Goal: Information Seeking & Learning: Learn about a topic

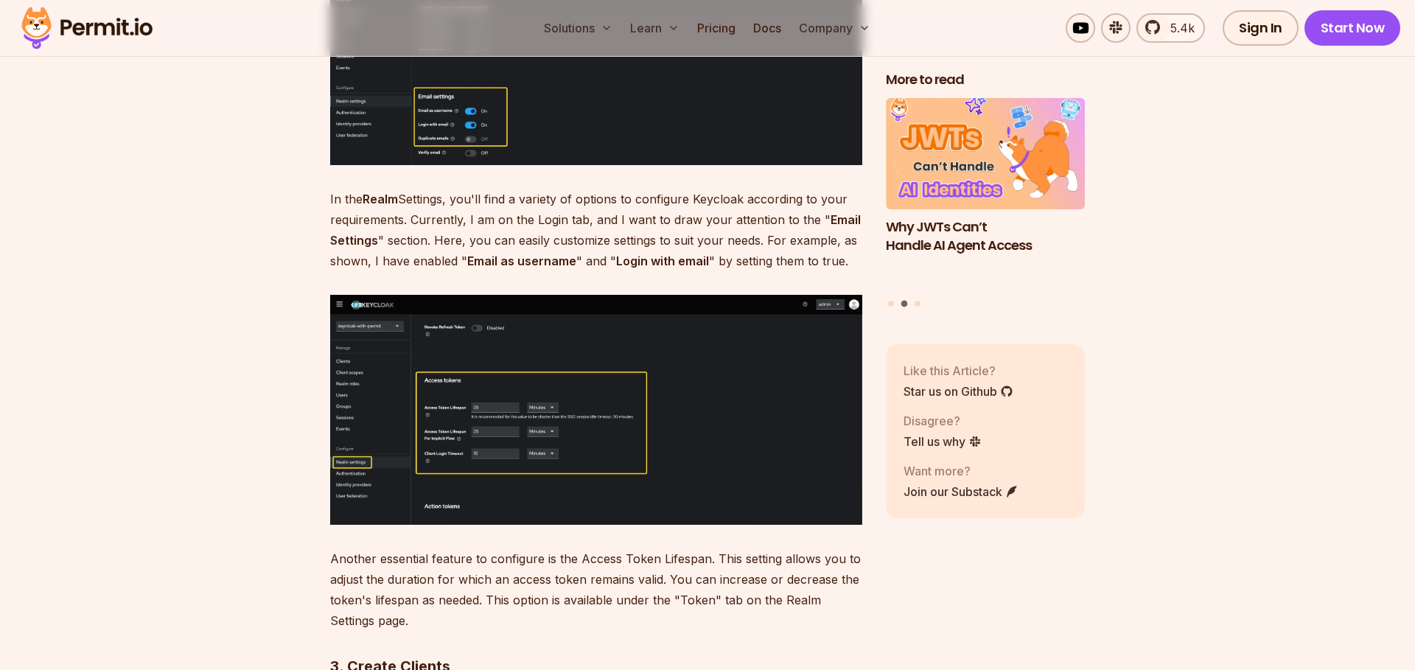
scroll to position [5272, 0]
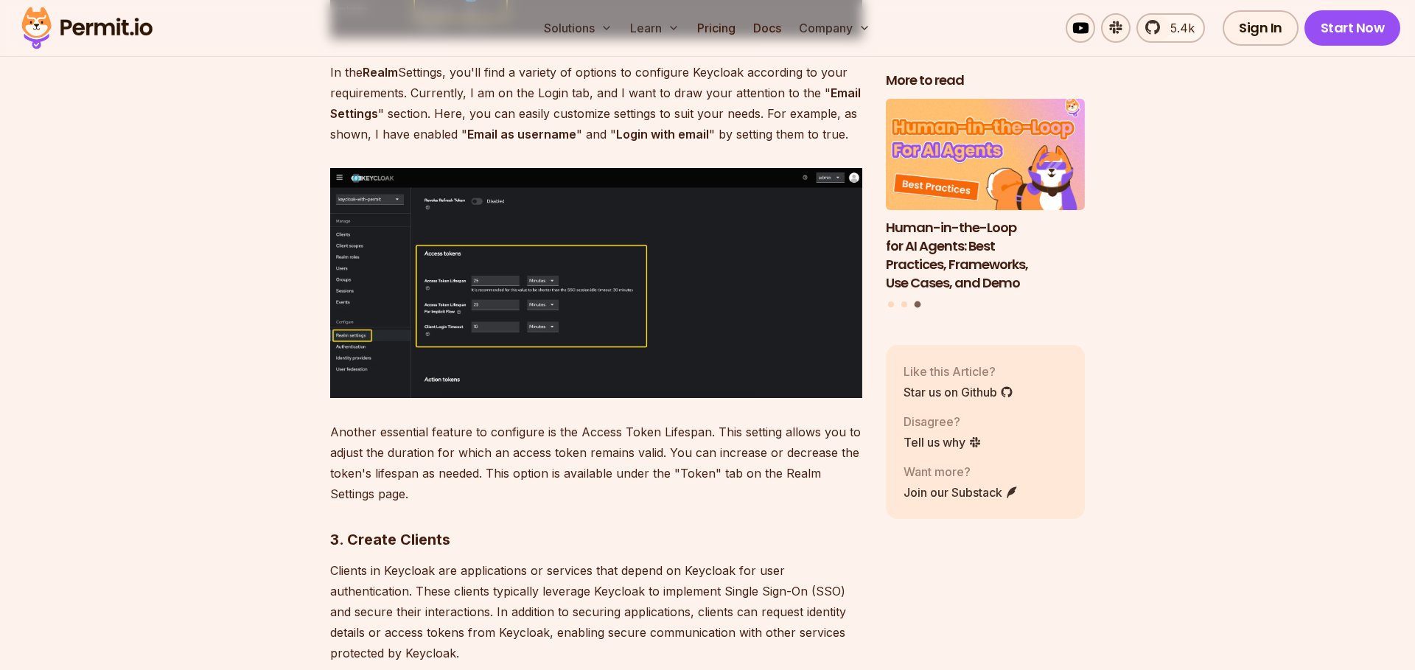
click at [599, 287] on img at bounding box center [596, 283] width 532 height 230
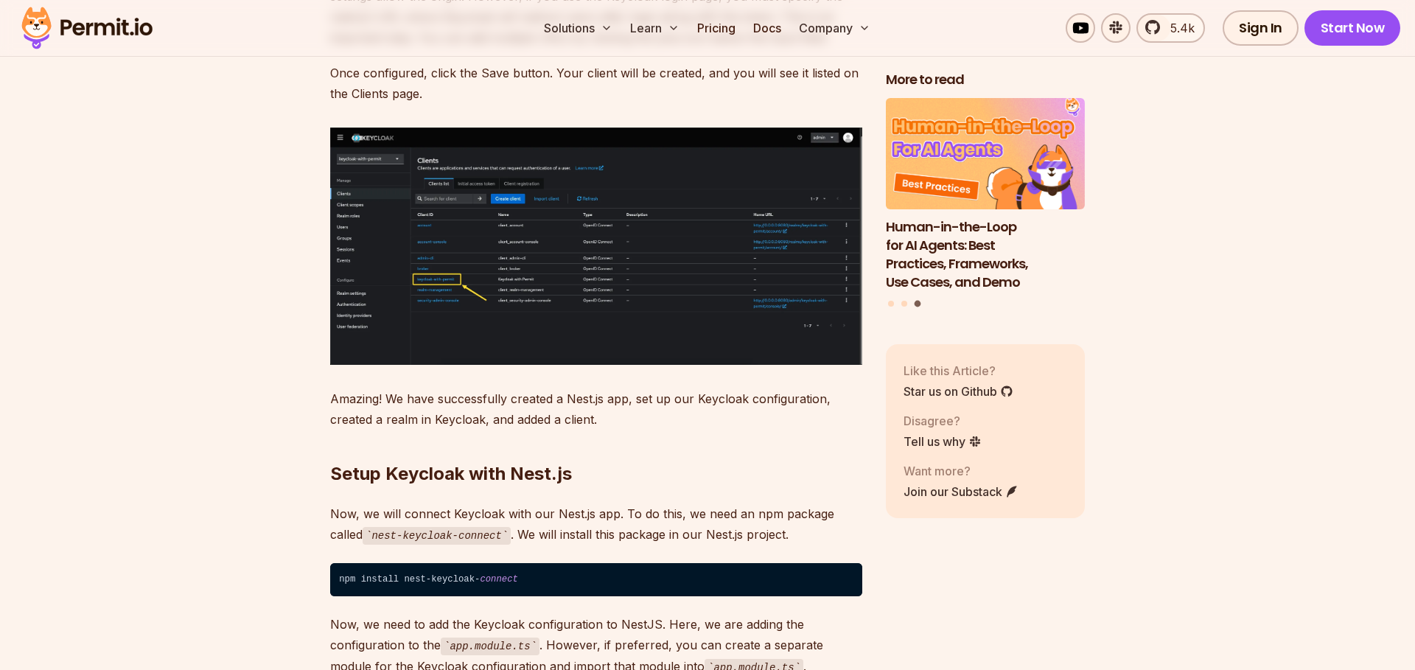
scroll to position [7670, 0]
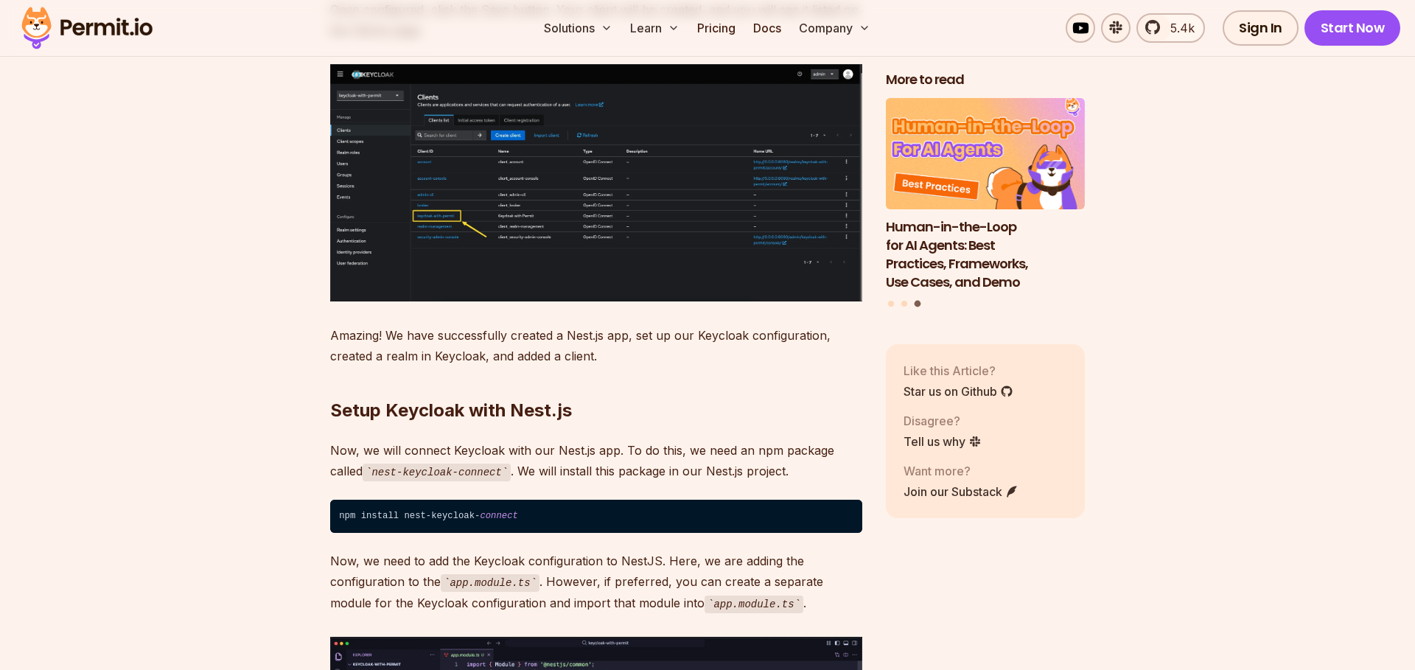
click at [500, 179] on img at bounding box center [596, 182] width 532 height 237
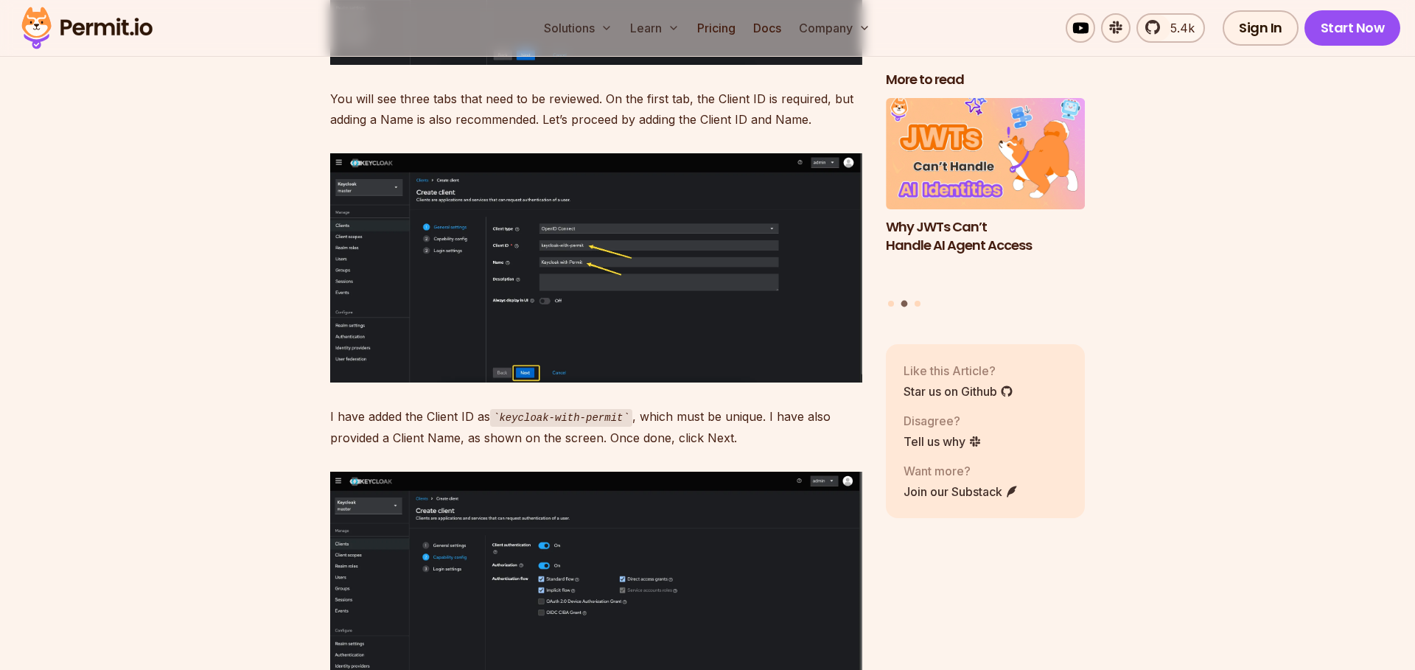
scroll to position [6566, 0]
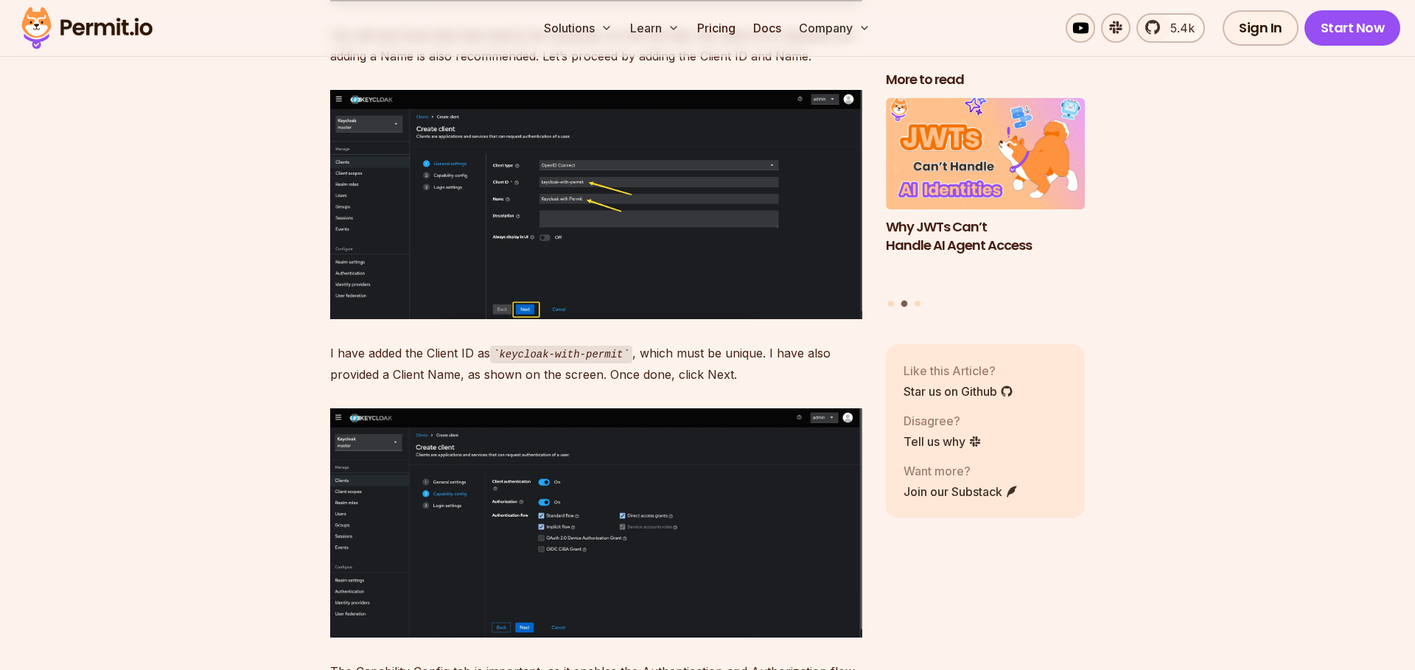
click at [522, 482] on img at bounding box center [596, 522] width 532 height 229
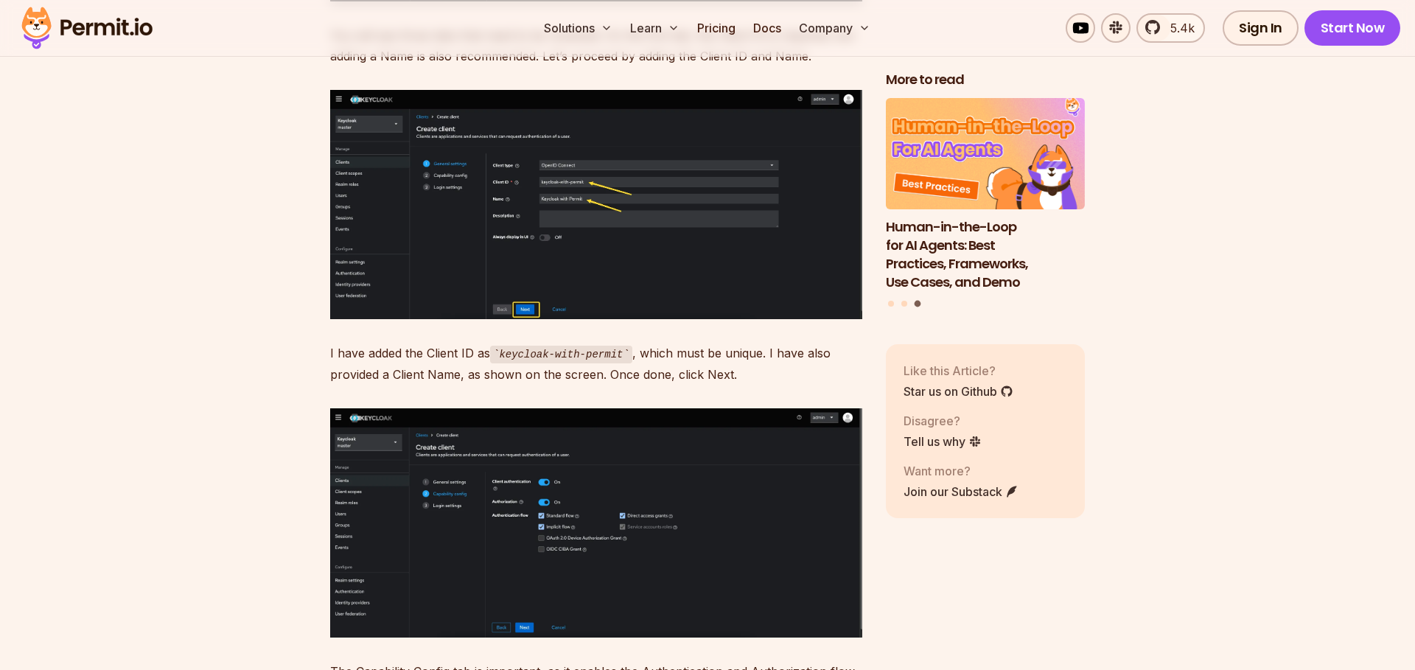
click at [591, 159] on img at bounding box center [596, 204] width 532 height 229
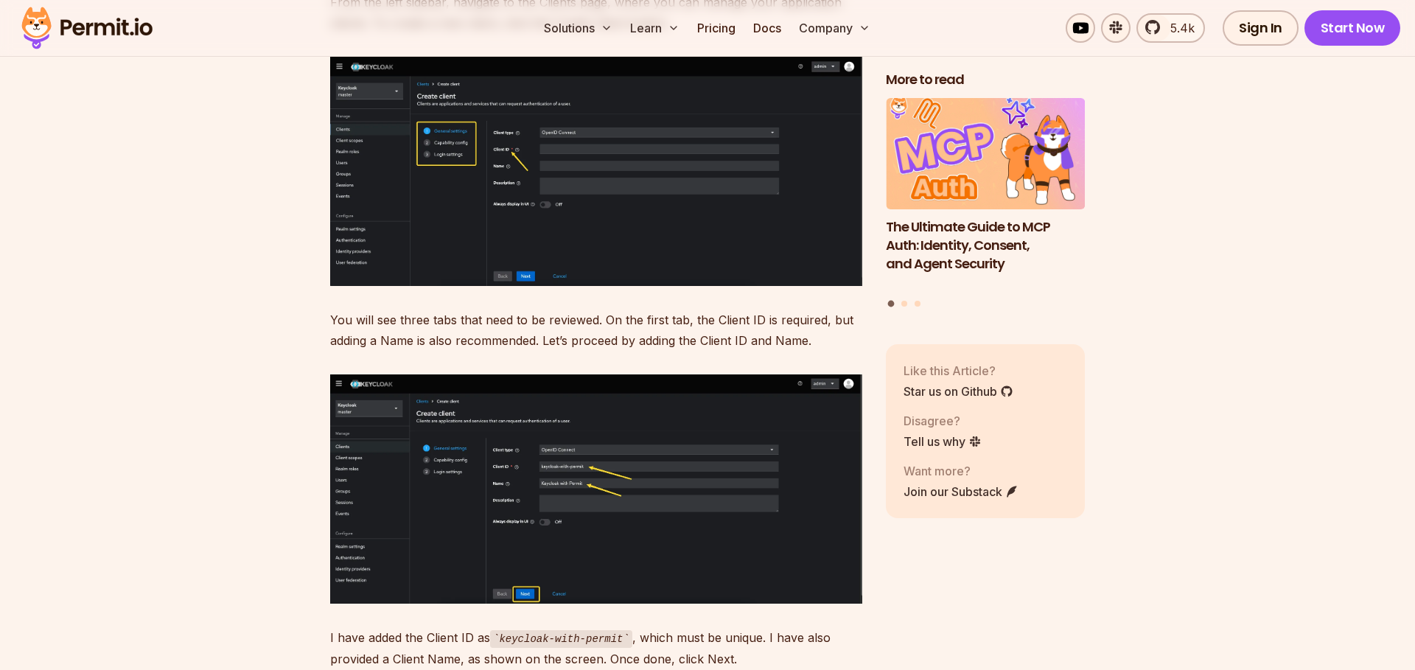
scroll to position [6187, 0]
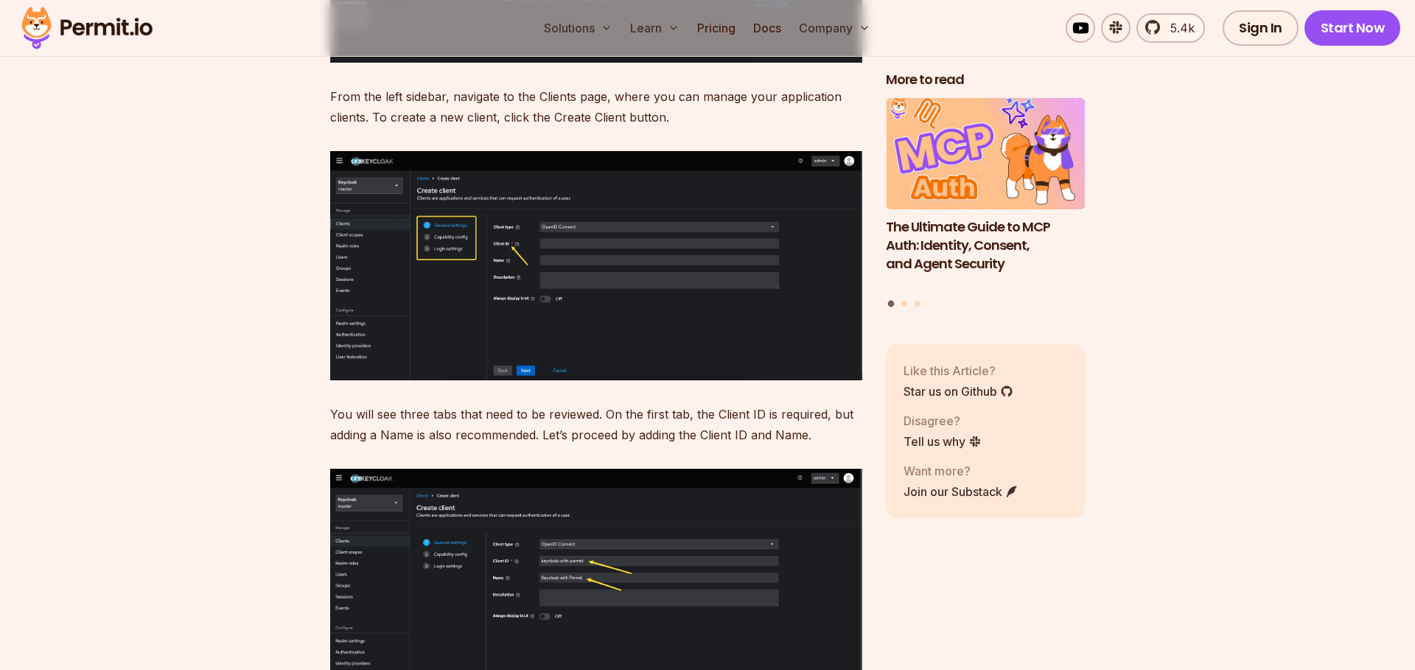
click at [595, 287] on img at bounding box center [596, 266] width 532 height 230
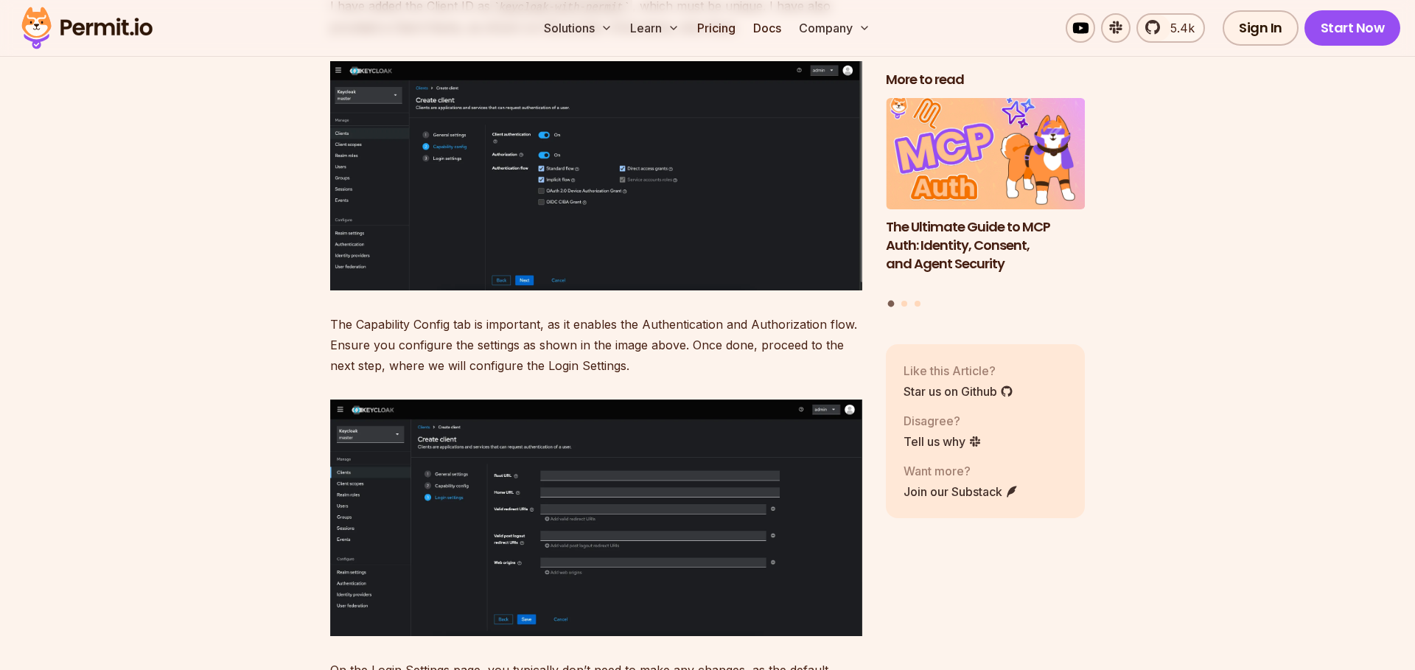
scroll to position [6945, 0]
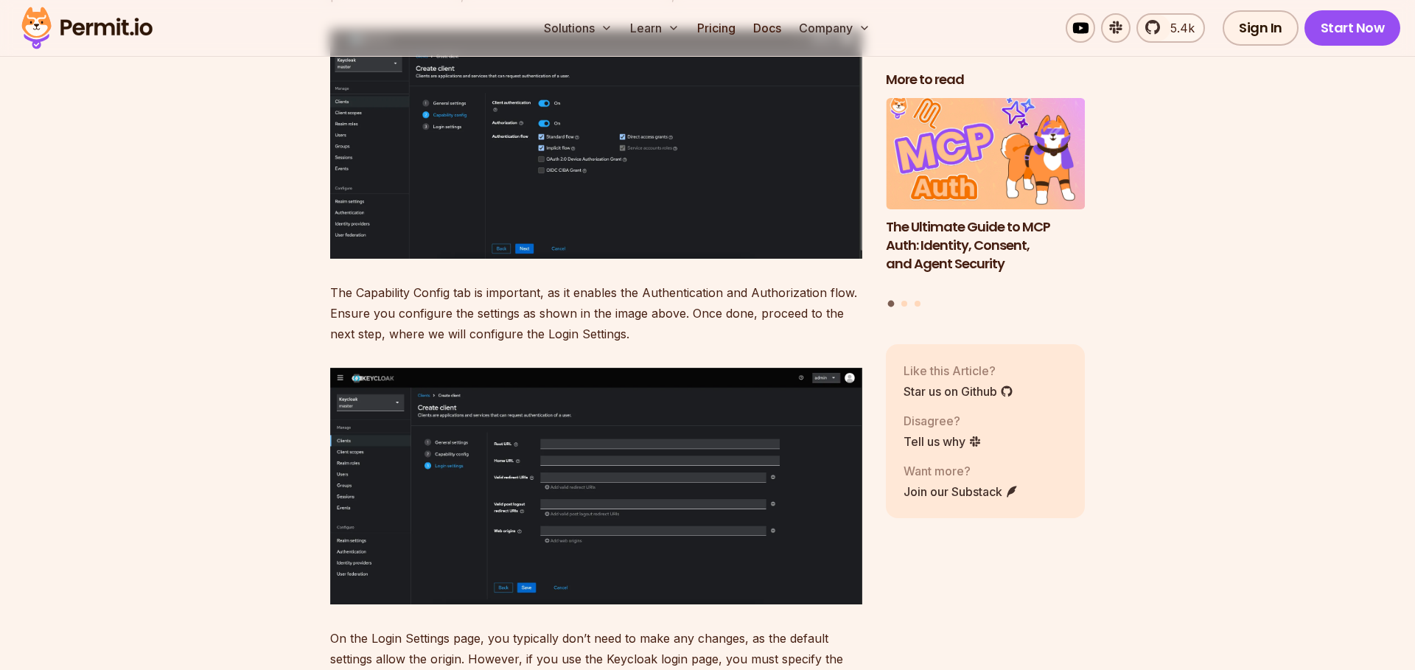
click at [611, 405] on img at bounding box center [596, 486] width 532 height 237
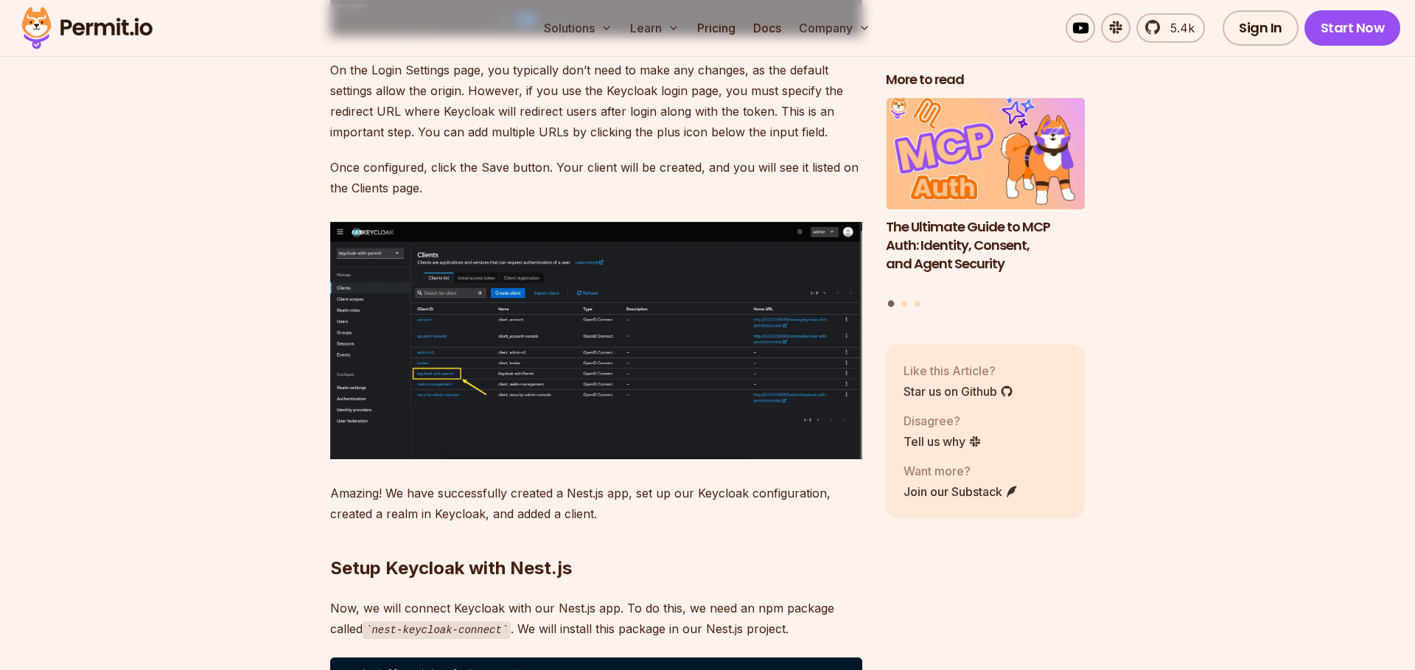
scroll to position [7544, 0]
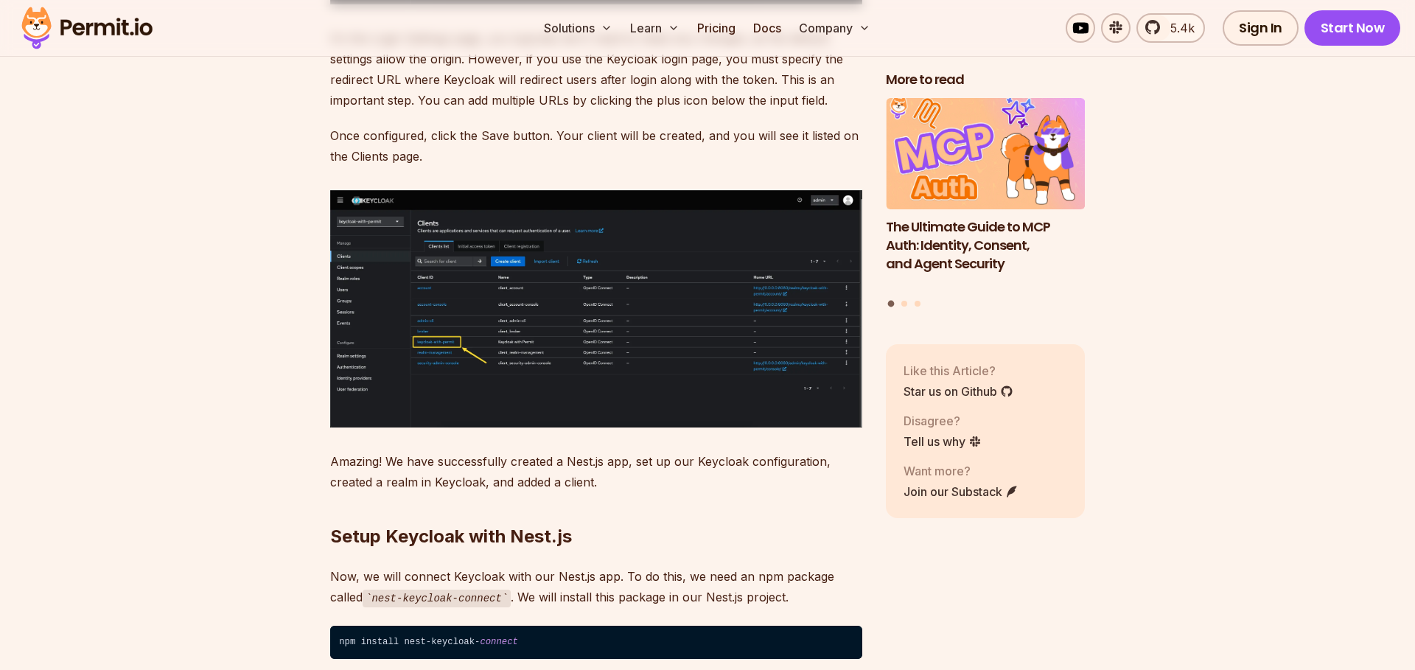
click at [458, 256] on img at bounding box center [596, 308] width 532 height 237
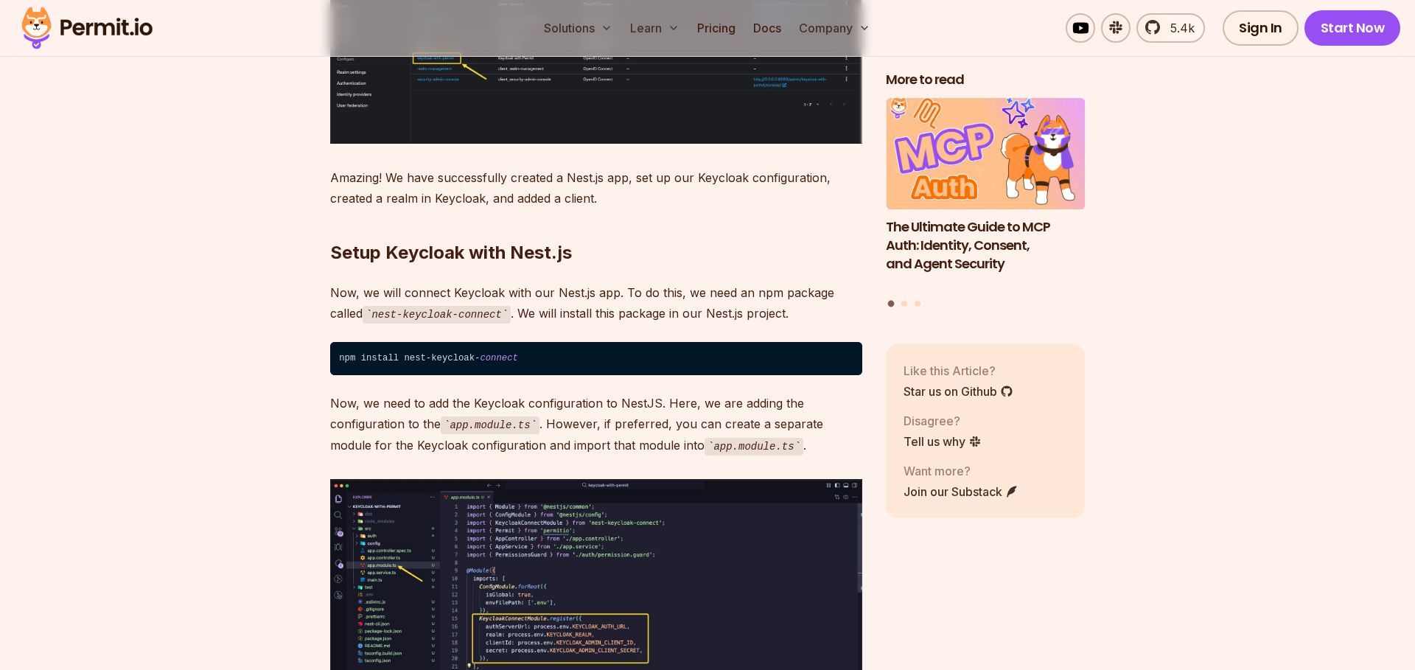
scroll to position [7955, 0]
